Goal: Task Accomplishment & Management: Use online tool/utility

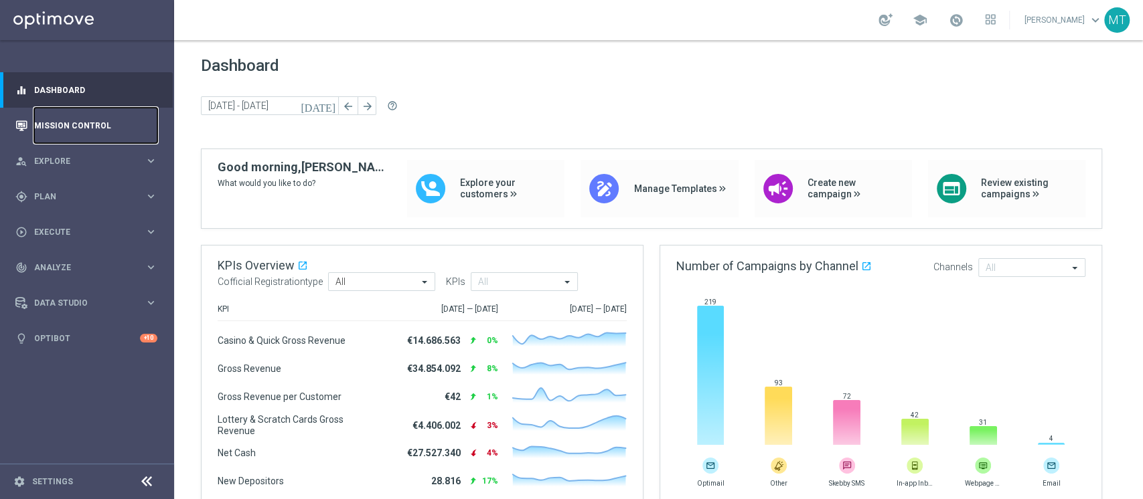
click at [108, 120] on link "Mission Control" at bounding box center [95, 125] width 123 height 35
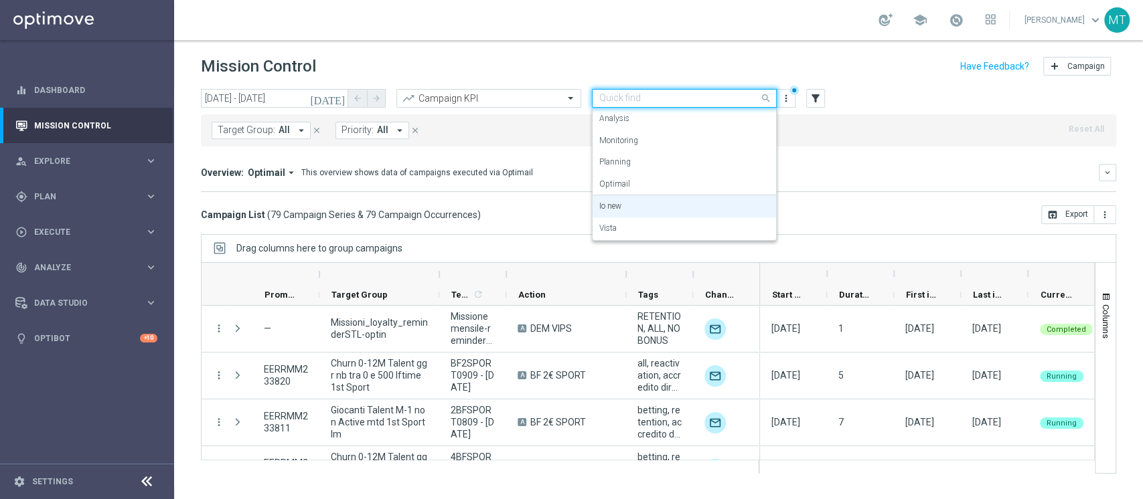
click at [685, 96] on input "text" at bounding box center [670, 98] width 143 height 11
click at [635, 236] on div "Vista" at bounding box center [684, 229] width 170 height 22
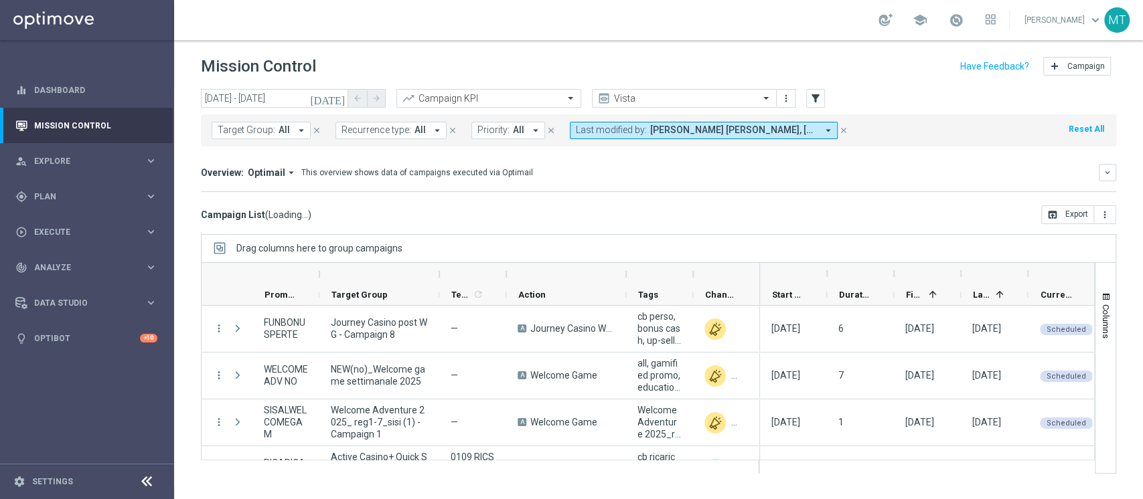
click at [218, 84] on header "Mission Control add Campaign" at bounding box center [658, 64] width 968 height 49
click at [230, 94] on input "[DATE] - [DATE]" at bounding box center [274, 98] width 147 height 19
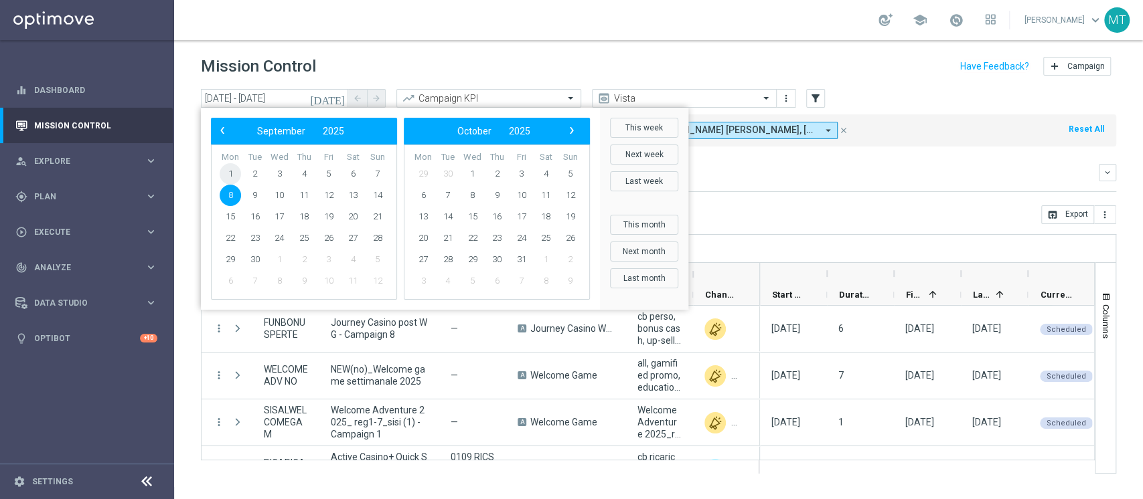
click at [230, 173] on span "1" at bounding box center [230, 173] width 21 height 21
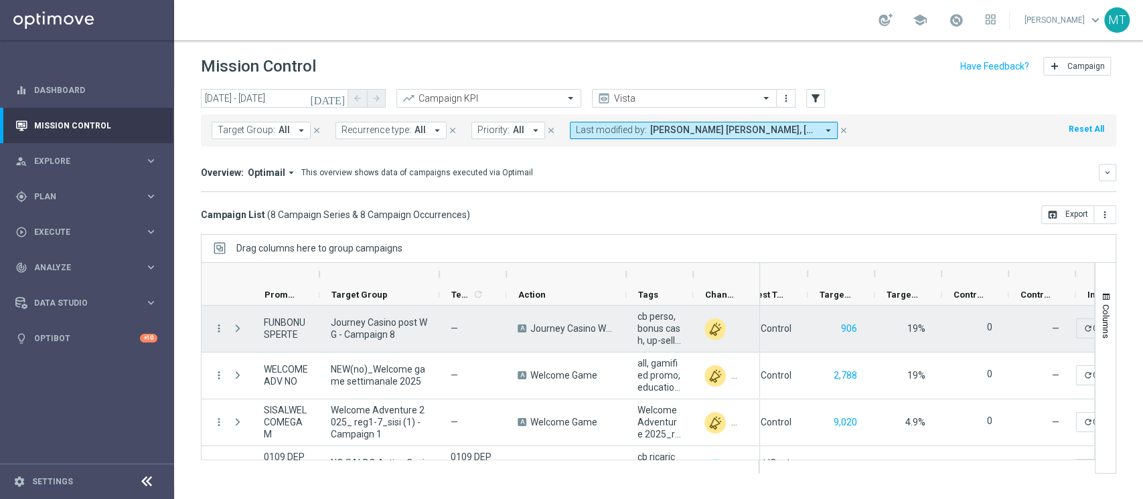
scroll to position [0, 359]
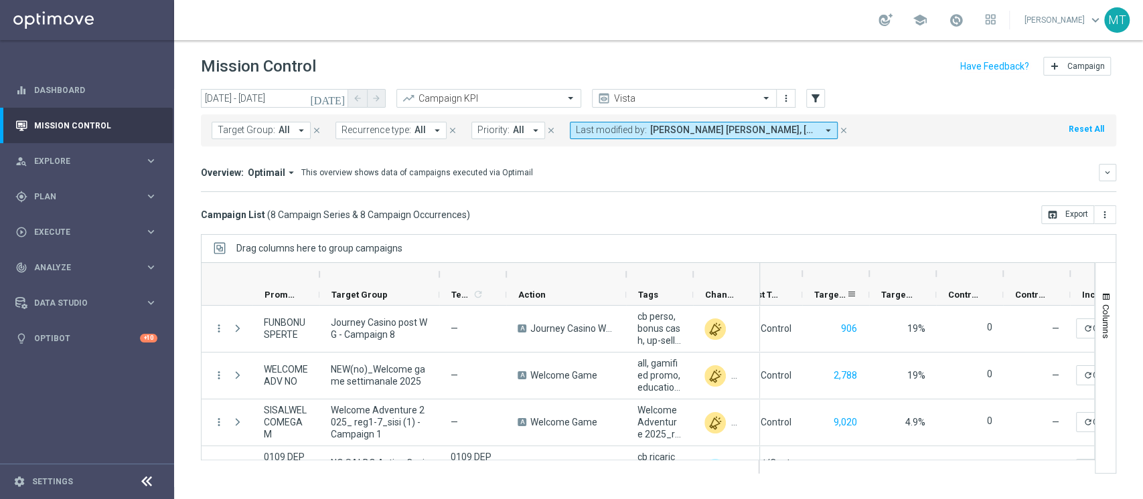
click at [819, 288] on div "Targeted Customers" at bounding box center [830, 294] width 32 height 21
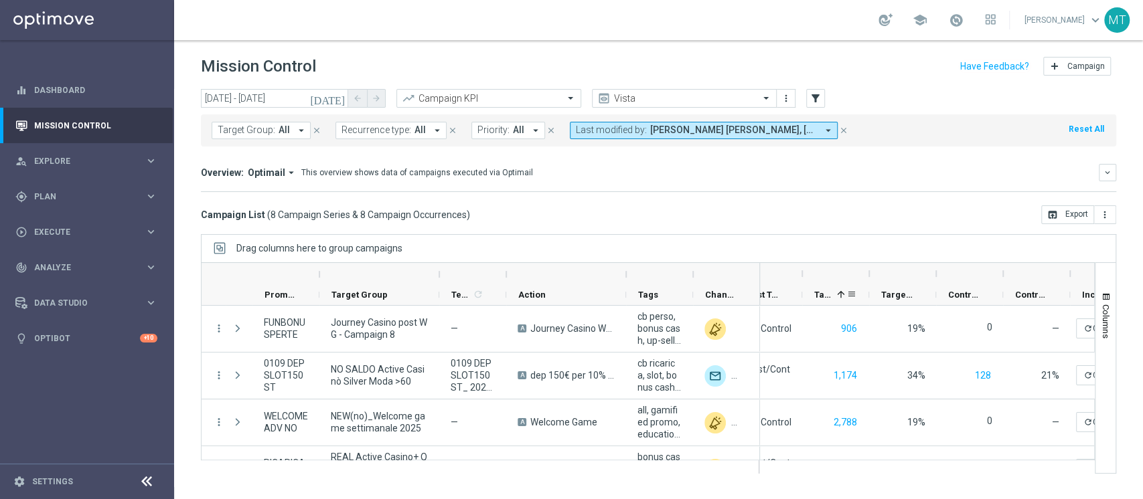
click at [819, 288] on div "Targeted Customers 1" at bounding box center [830, 294] width 32 height 21
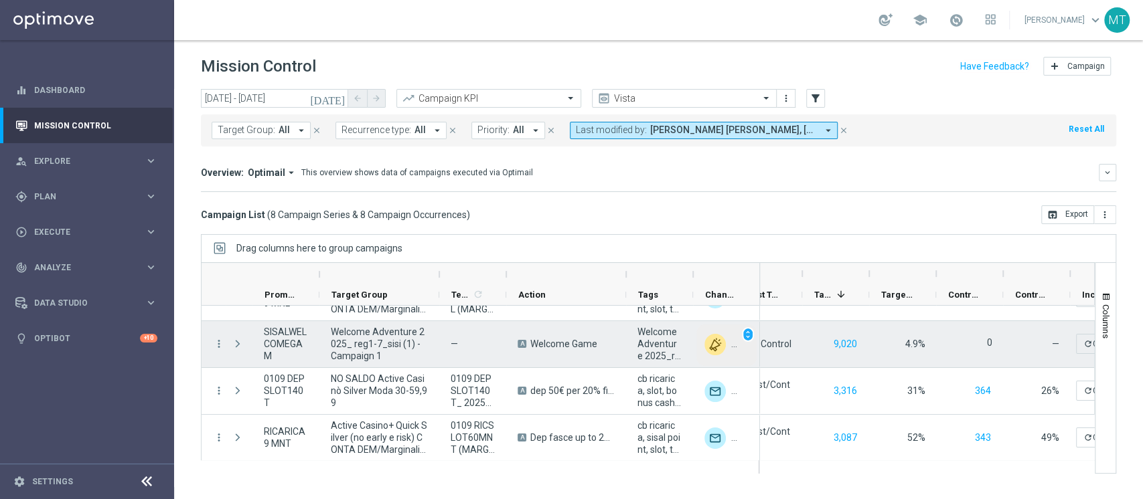
scroll to position [0, 0]
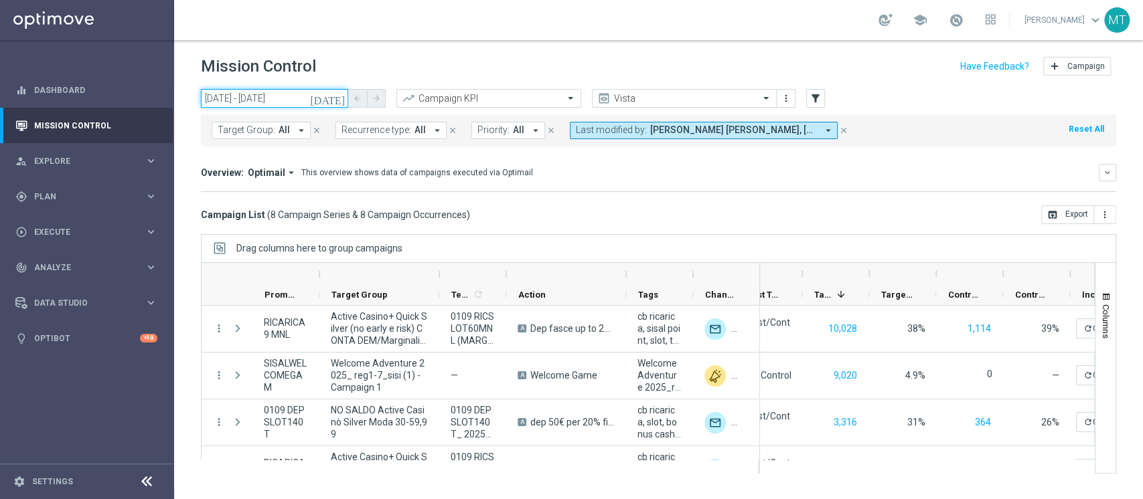
click at [270, 94] on input "[DATE] - [DATE]" at bounding box center [274, 98] width 147 height 19
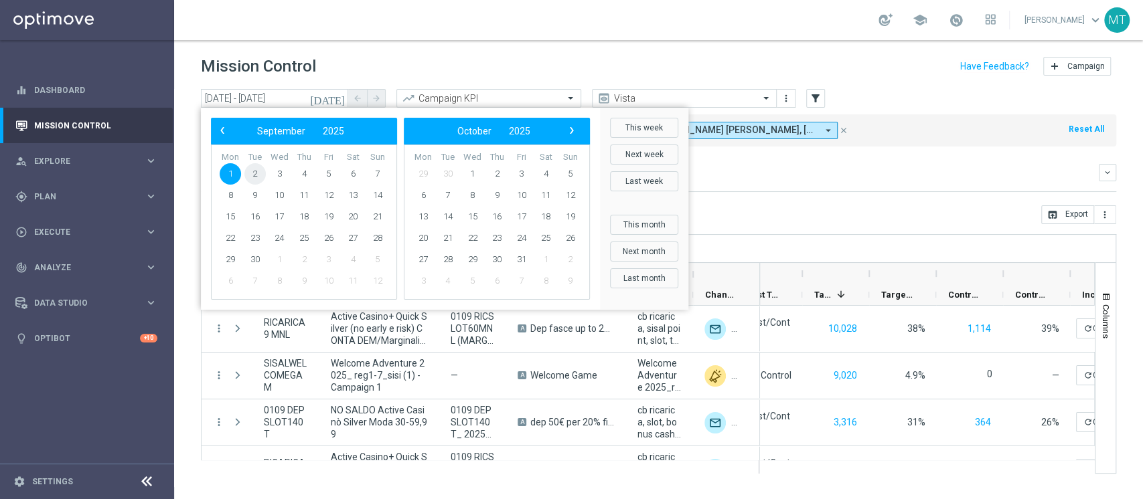
click at [249, 178] on span "2" at bounding box center [254, 173] width 21 height 21
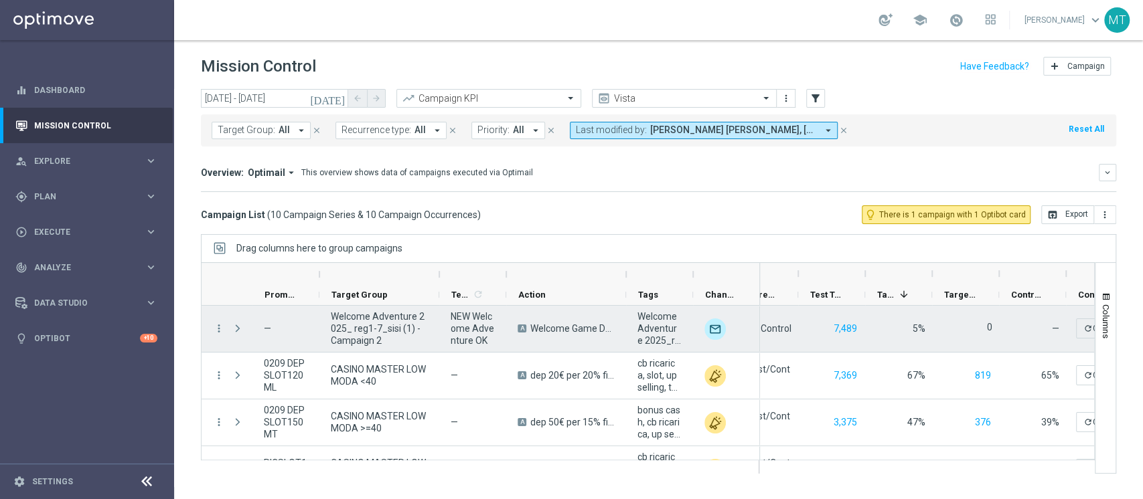
scroll to position [0, 295]
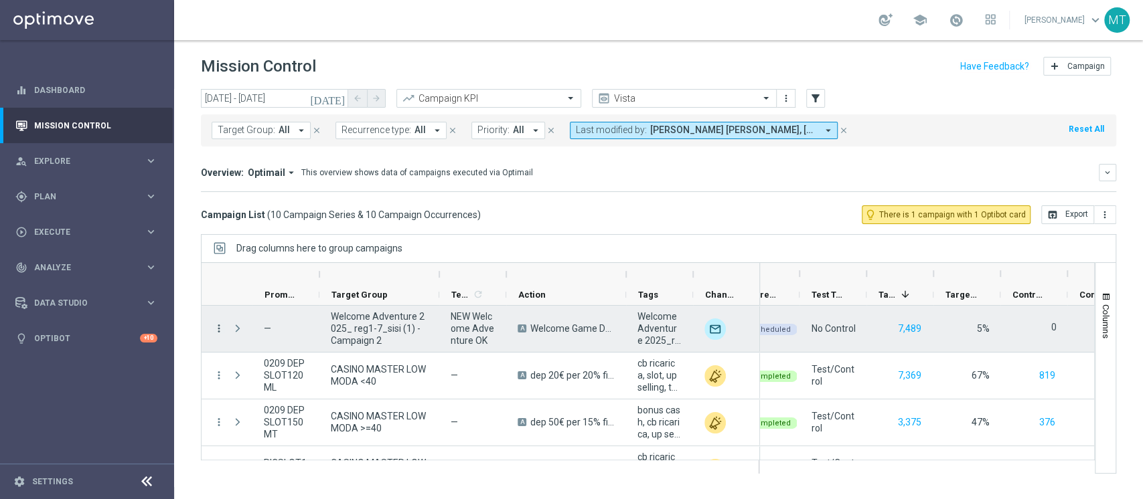
click at [218, 329] on icon "more_vert" at bounding box center [219, 329] width 12 height 12
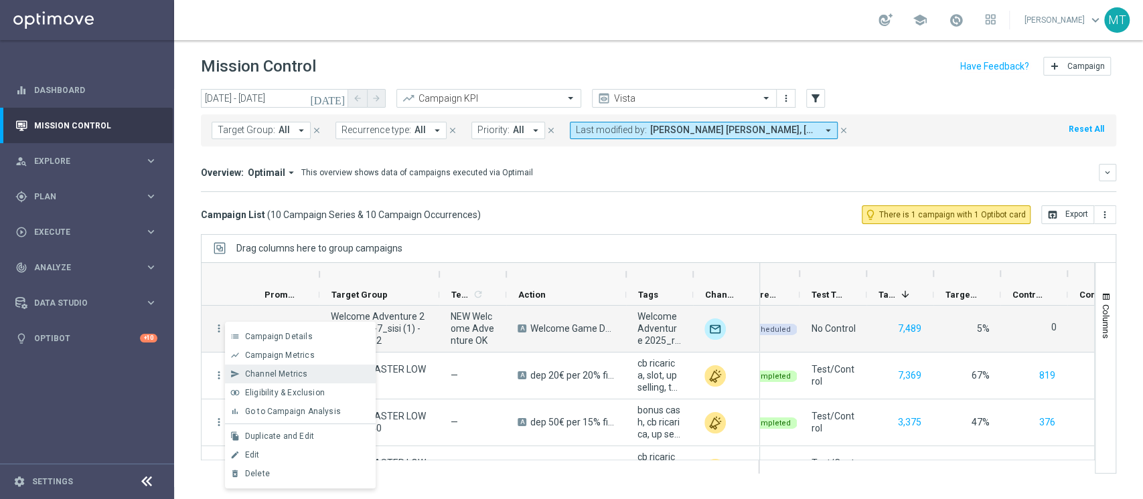
click at [272, 367] on div "send Channel Metrics" at bounding box center [300, 374] width 151 height 19
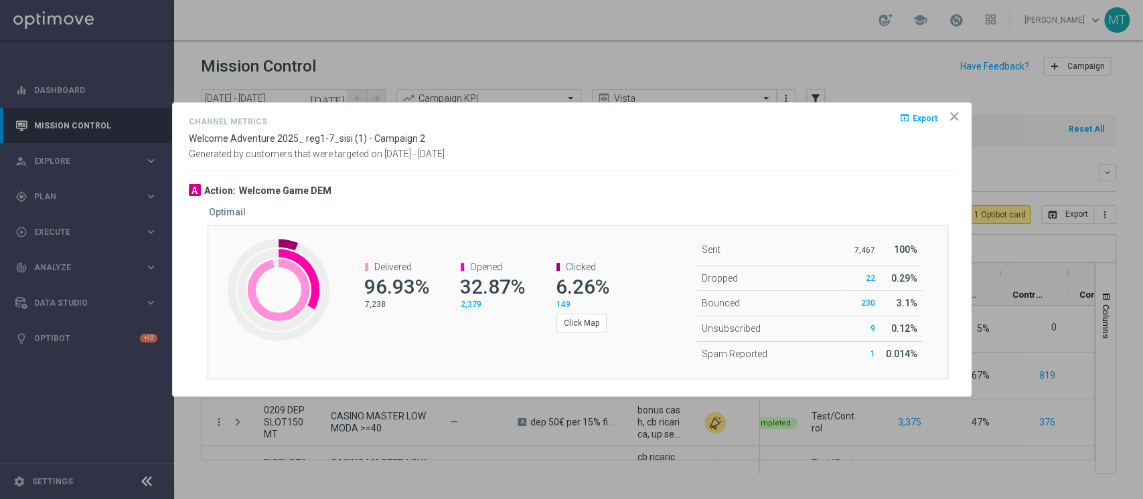
click at [653, 29] on div at bounding box center [571, 249] width 1143 height 499
click at [953, 114] on icon "icon" at bounding box center [953, 116] width 13 height 13
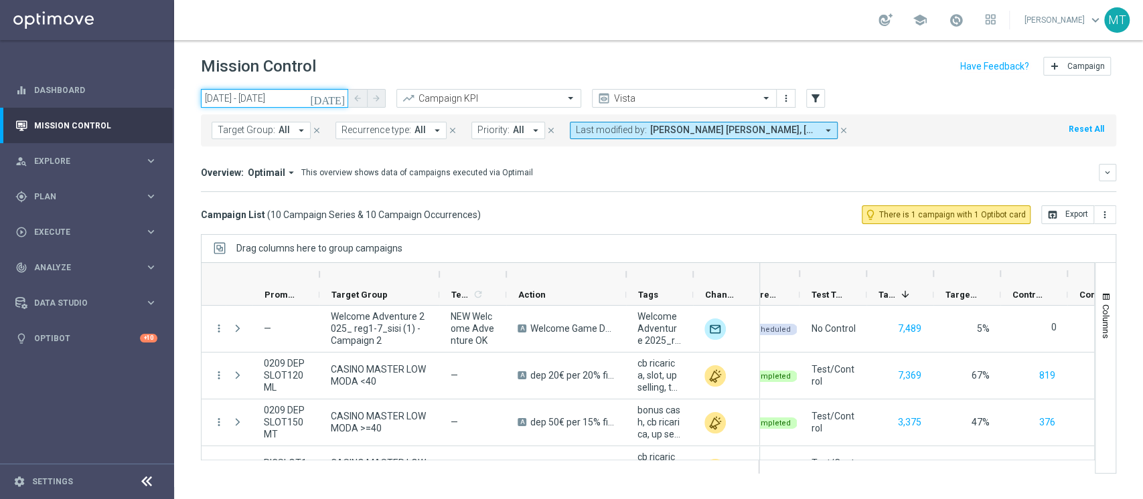
click at [286, 98] on input "[DATE] - [DATE]" at bounding box center [274, 98] width 147 height 19
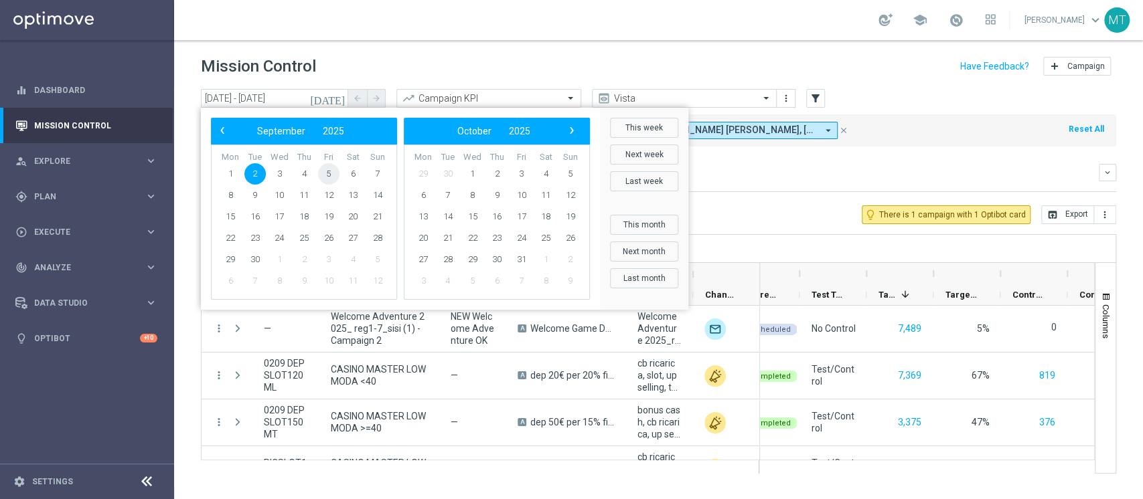
click at [325, 179] on span "5" at bounding box center [328, 173] width 21 height 21
type input "[DATE] - [DATE]"
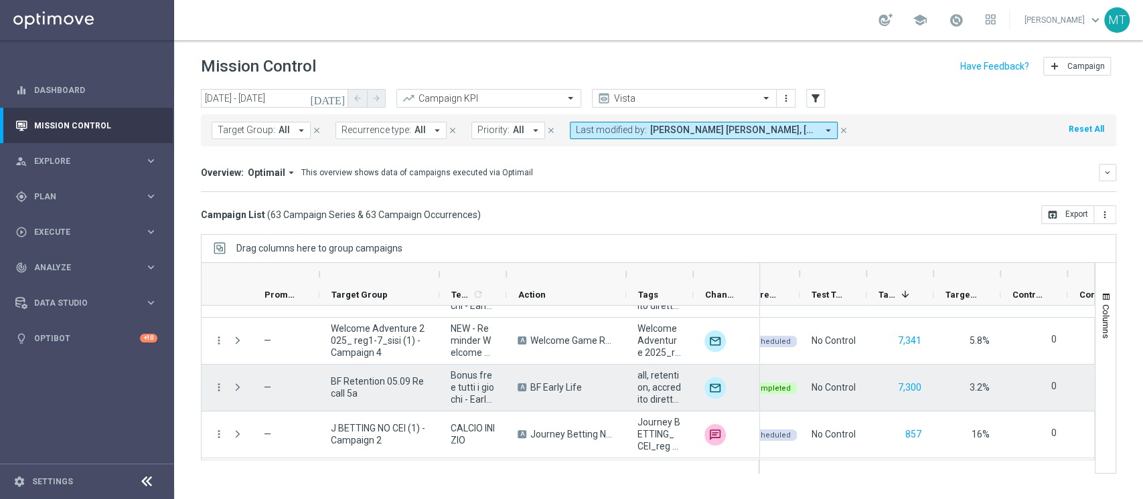
scroll to position [129, 0]
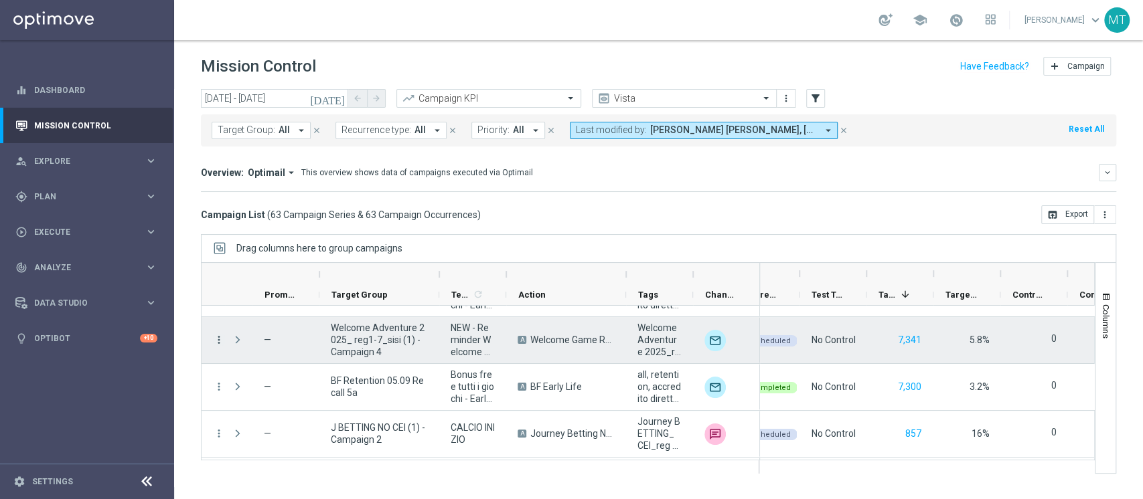
click at [216, 337] on icon "more_vert" at bounding box center [219, 340] width 12 height 12
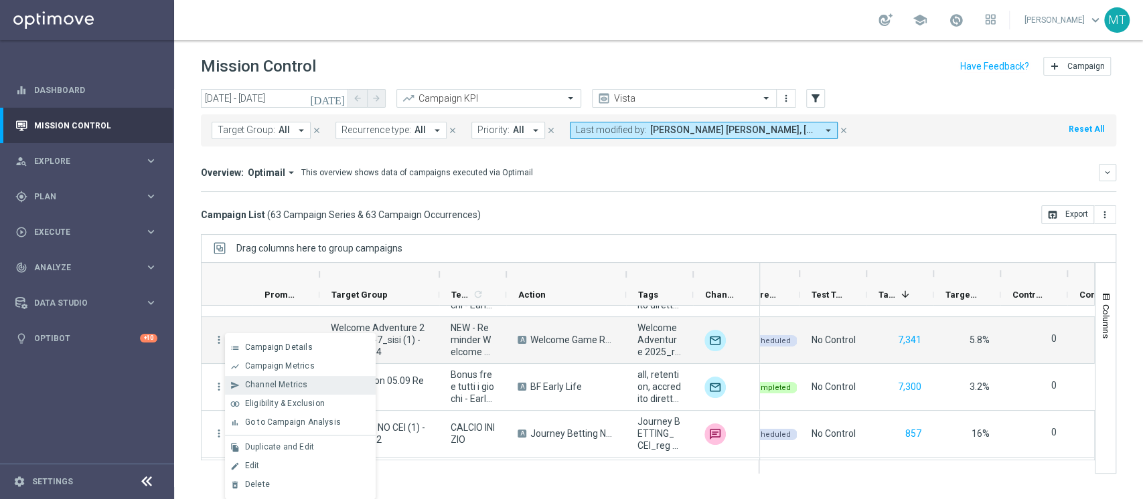
click at [296, 386] on span "Channel Metrics" at bounding box center [276, 384] width 63 height 9
